Goal: Information Seeking & Learning: Learn about a topic

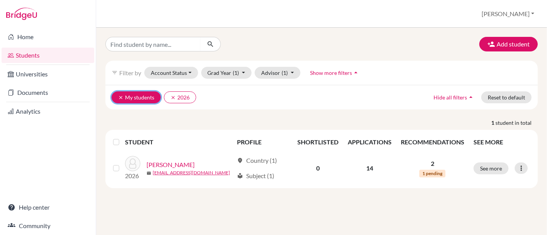
click at [118, 97] on icon "clear" at bounding box center [120, 97] width 5 height 5
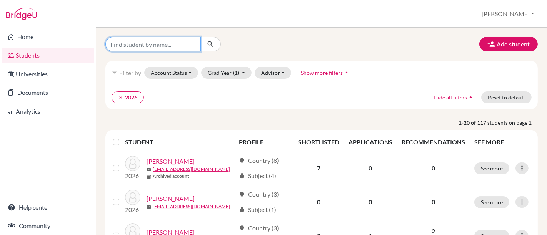
click at [160, 44] on input "Find student by name..." at bounding box center [152, 44] width 95 height 15
type input "mik"
click button "submit" at bounding box center [210, 44] width 20 height 15
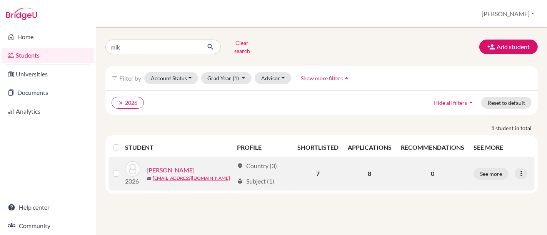
click at [191, 166] on link "[PERSON_NAME]" at bounding box center [171, 170] width 48 height 9
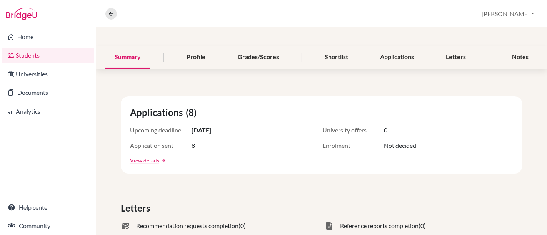
scroll to position [74, 0]
drag, startPoint x: 365, startPoint y: 99, endPoint x: 318, endPoint y: 91, distance: 48.0
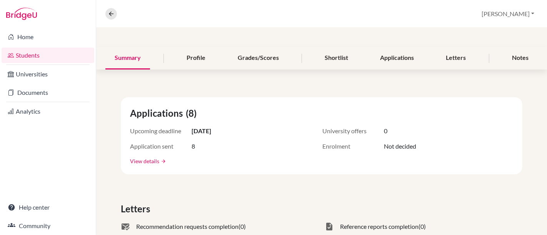
click at [140, 159] on link "View details" at bounding box center [144, 161] width 29 height 8
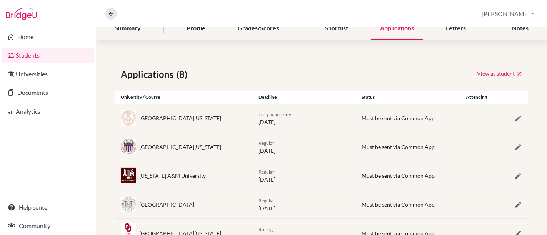
scroll to position [100, 0]
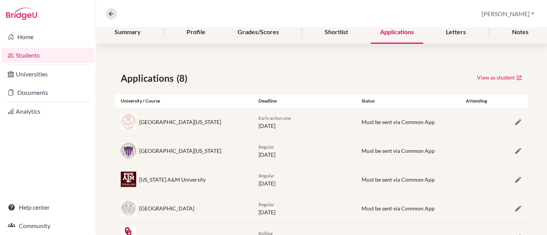
drag, startPoint x: 140, startPoint y: 159, endPoint x: 404, endPoint y: 72, distance: 277.4
click at [404, 72] on div "View as student" at bounding box center [425, 79] width 207 height 14
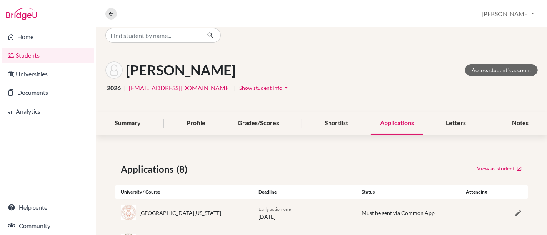
scroll to position [0, 0]
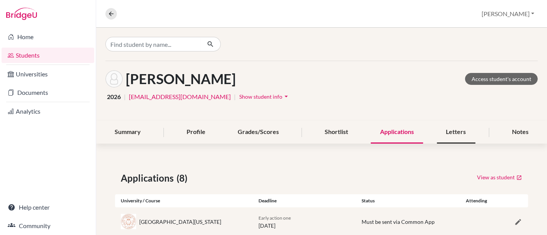
click at [444, 128] on div "Letters" at bounding box center [456, 132] width 38 height 23
